Goal: Task Accomplishment & Management: Manage account settings

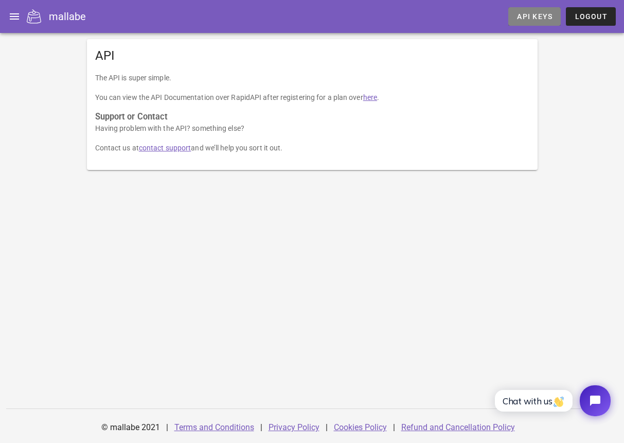
click at [539, 9] on link "API Keys" at bounding box center [535, 16] width 53 height 19
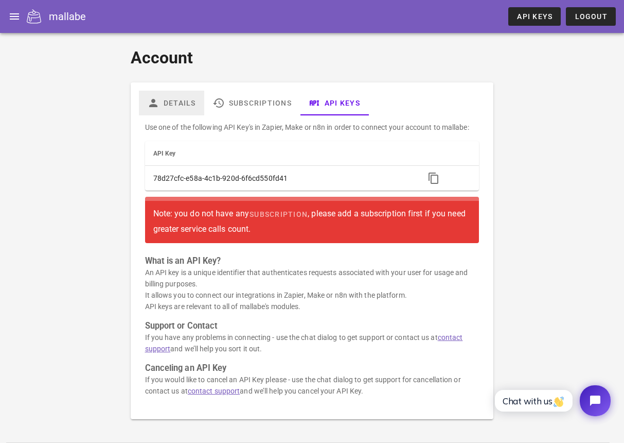
click at [172, 98] on link "Details" at bounding box center [171, 103] width 65 height 25
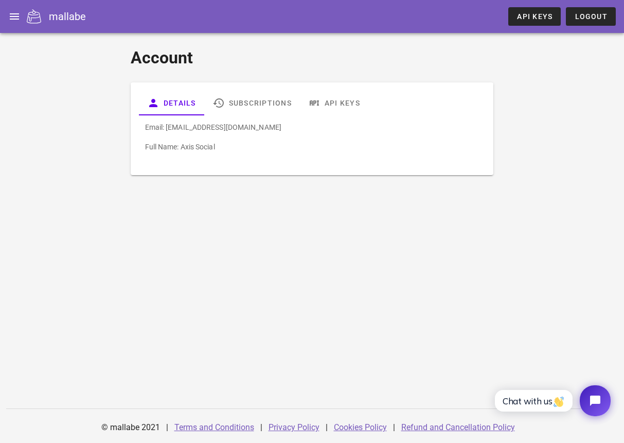
click at [212, 152] on p "Full Name: Axis Social" at bounding box center [312, 146] width 335 height 11
click at [245, 103] on link "Subscriptions" at bounding box center [252, 103] width 96 height 25
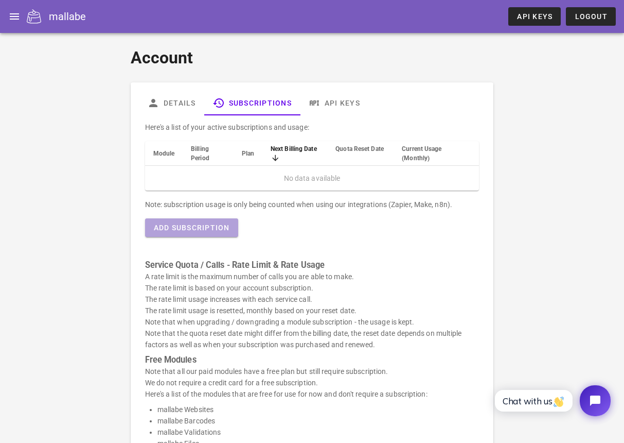
click at [205, 229] on span "Add Subscription" at bounding box center [191, 227] width 77 height 8
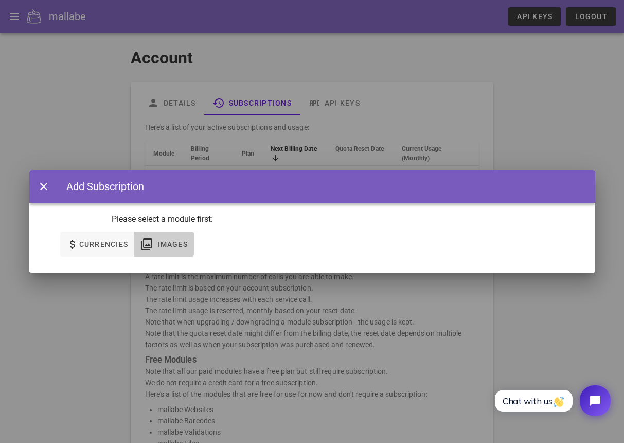
click at [154, 243] on span "Images" at bounding box center [164, 244] width 47 height 12
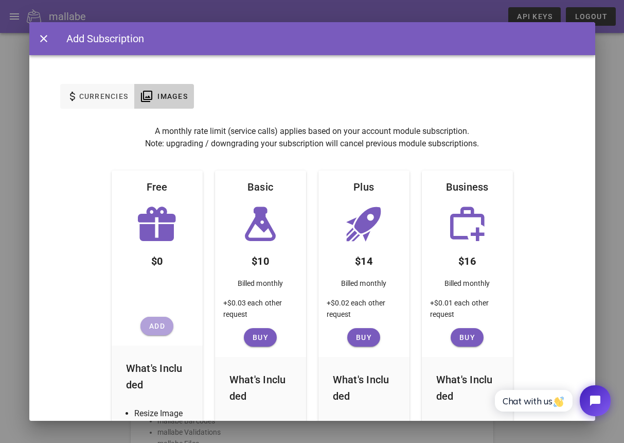
click at [151, 325] on span "Add" at bounding box center [157, 326] width 25 height 8
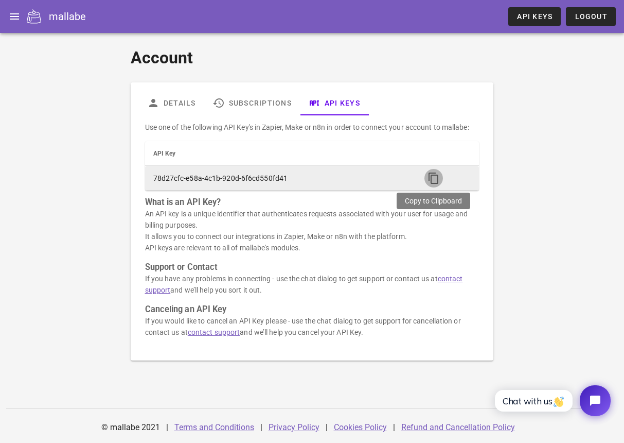
click at [435, 179] on icon "button" at bounding box center [434, 178] width 12 height 12
